Goal: Task Accomplishment & Management: Manage account settings

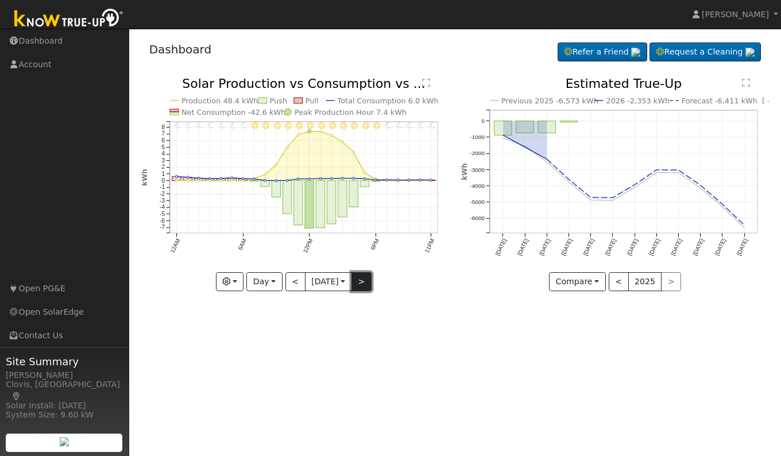
click at [365, 285] on button ">" at bounding box center [361, 282] width 20 height 20
type input "[DATE]"
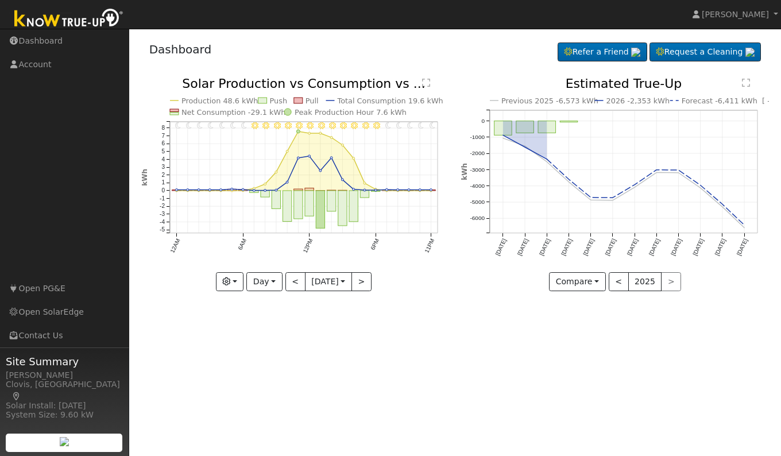
click at [426, 83] on text "" at bounding box center [426, 82] width 8 height 9
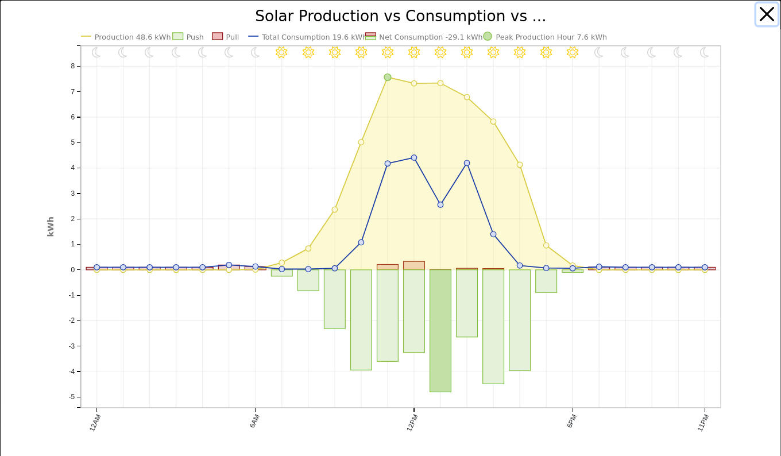
click at [762, 15] on button "button" at bounding box center [767, 14] width 22 height 22
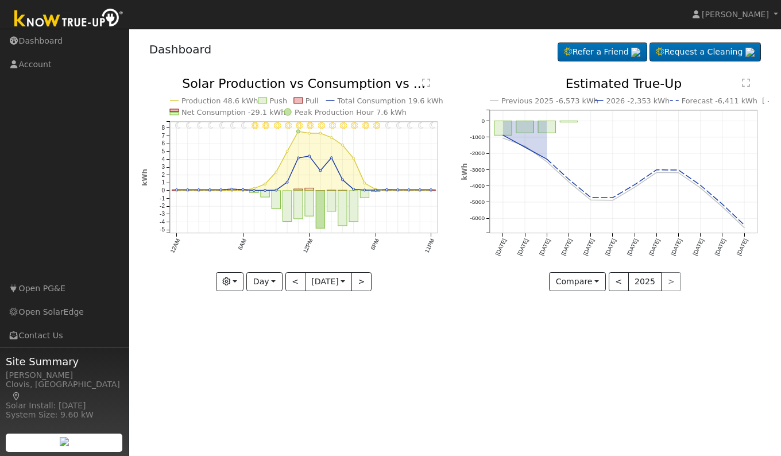
click at [400, 348] on div "User Profile First name Last name Email Email Notifications No Emails No Emails…" at bounding box center [454, 242] width 651 height 427
click at [737, 10] on span "[PERSON_NAME]" at bounding box center [734, 14] width 67 height 9
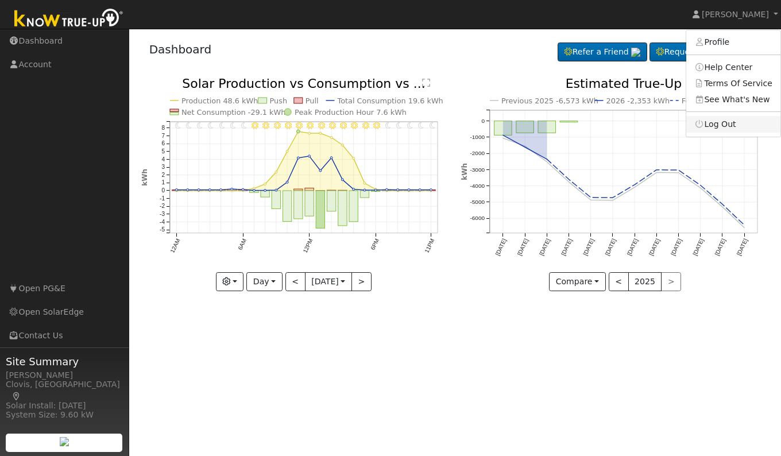
click at [715, 123] on link "Log Out" at bounding box center [733, 124] width 94 height 16
